Goal: Information Seeking & Learning: Learn about a topic

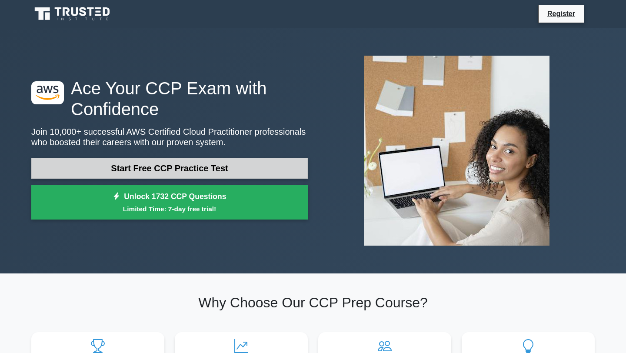
click at [203, 170] on link "Start Free CCP Practice Test" at bounding box center [169, 168] width 276 height 21
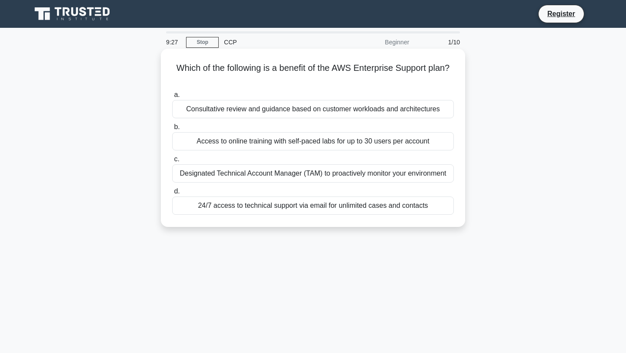
click at [208, 107] on div "Consultative review and guidance based on customer workloads and architectures" at bounding box center [313, 109] width 282 height 18
click at [172, 98] on input "a. Consultative review and guidance based on customer workloads and architectur…" at bounding box center [172, 95] width 0 height 6
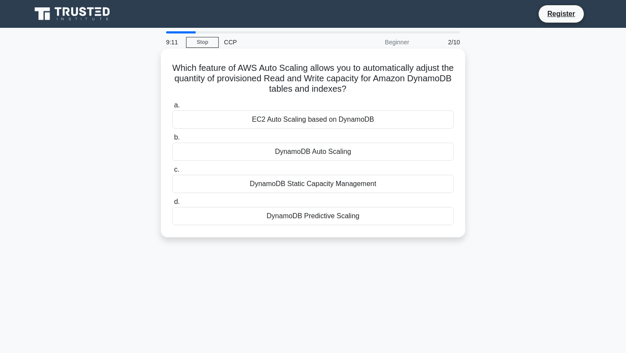
click at [243, 119] on div "EC2 Auto Scaling based on DynamoDB" at bounding box center [313, 119] width 282 height 18
click at [172, 108] on input "a. EC2 Auto Scaling based on DynamoDB" at bounding box center [172, 106] width 0 height 6
